Goal: Navigation & Orientation: Go to known website

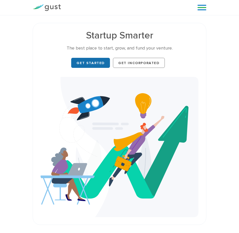
click at [98, 61] on link "Get Started" at bounding box center [90, 63] width 39 height 10
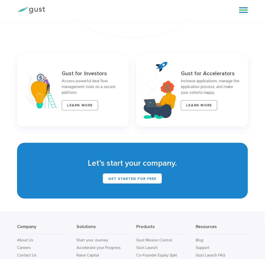
scroll to position [1999, 0]
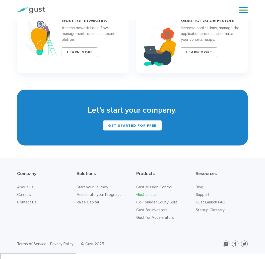
click at [152, 197] on link "Gust Launch" at bounding box center [146, 194] width 21 height 5
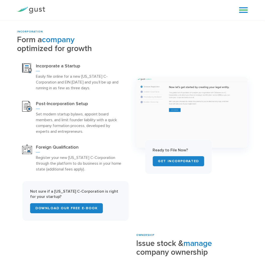
scroll to position [167, 0]
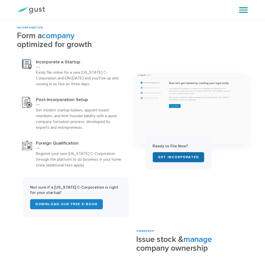
click at [179, 159] on link "Get INCORPORATED" at bounding box center [179, 157] width 52 height 10
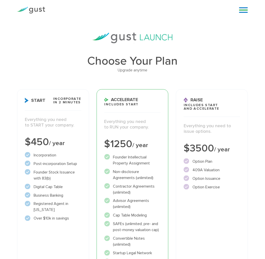
click at [246, 8] on link at bounding box center [243, 10] width 9 height 8
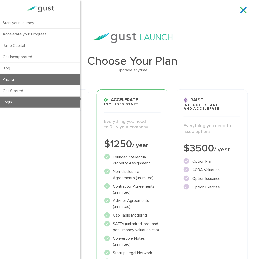
click at [25, 101] on link "Login" at bounding box center [40, 101] width 80 height 11
